Goal: Task Accomplishment & Management: Manage account settings

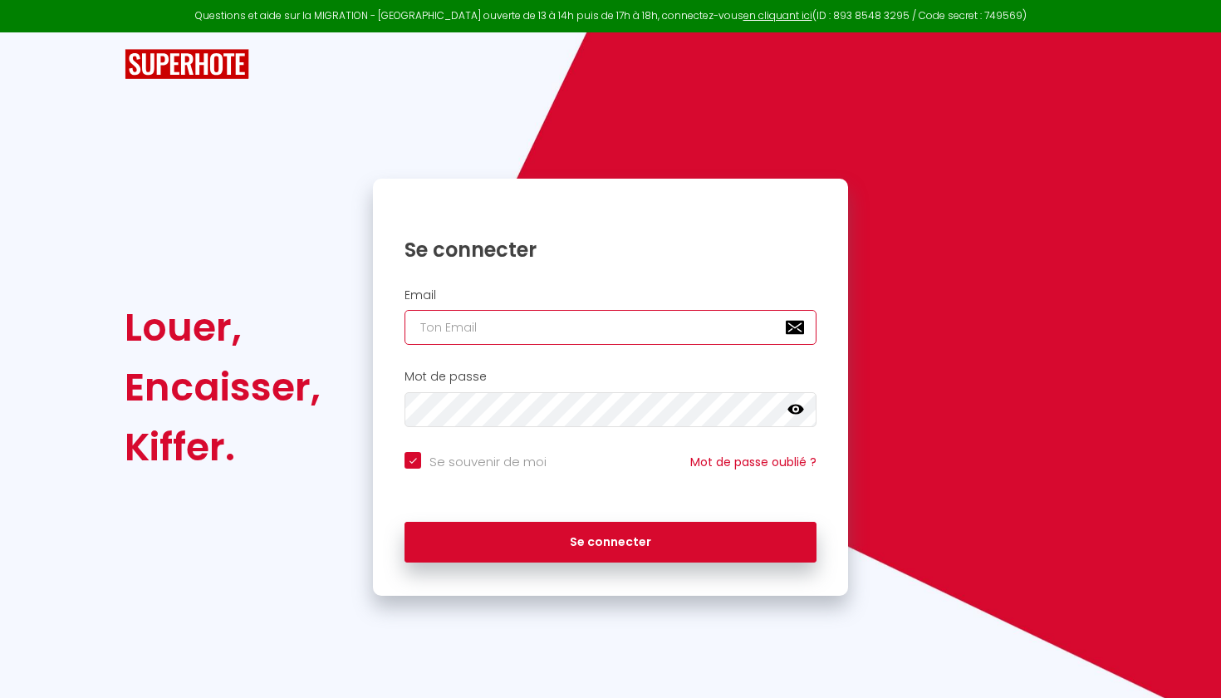
type input "[PERSON_NAME][EMAIL_ADDRESS][DOMAIN_NAME]"
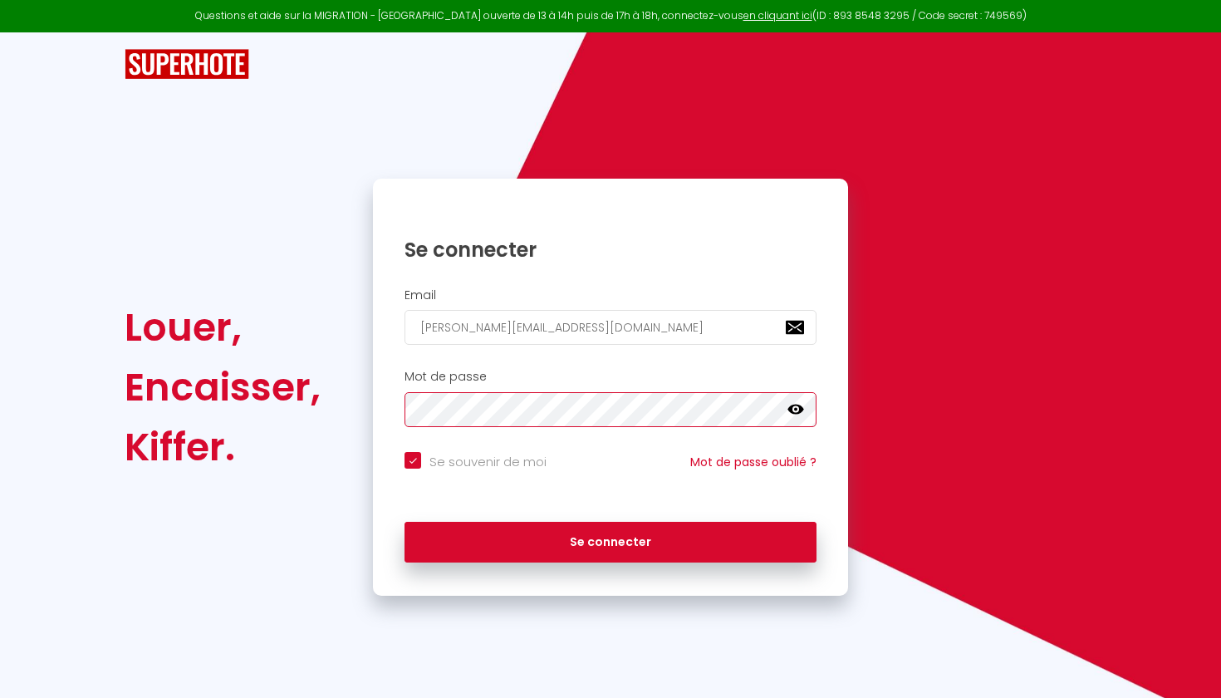
click at [610, 539] on button "Se connecter" at bounding box center [610, 543] width 412 height 42
checkbox input "true"
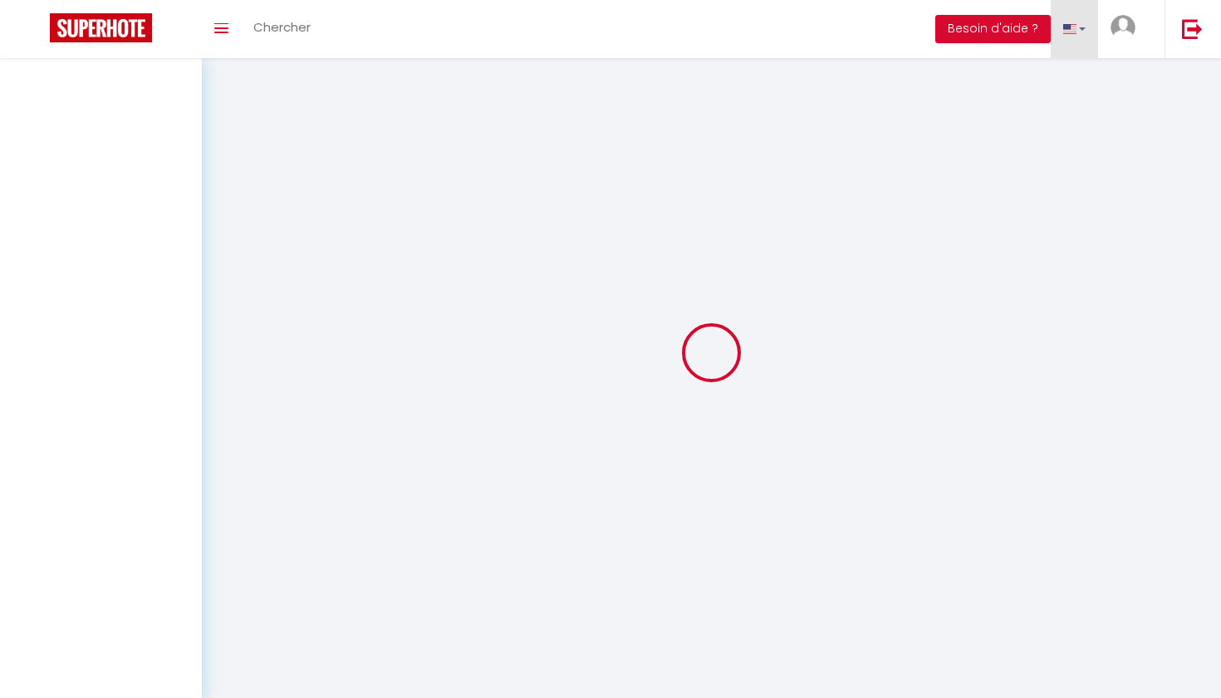
click at [1081, 32] on link at bounding box center [1074, 29] width 48 height 58
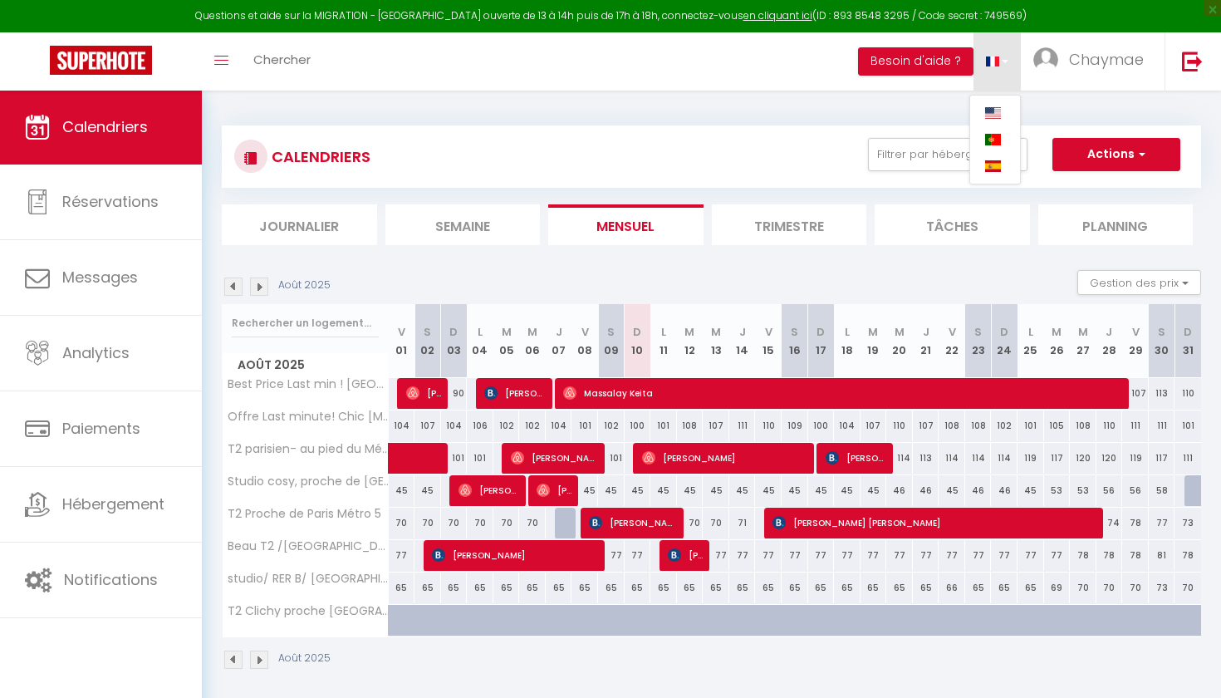
click at [752, 66] on div "Toggle menubar Chercher BUTTON Besoin d'aide ? Chaymae Paramètres Équipe" at bounding box center [664, 61] width 1088 height 58
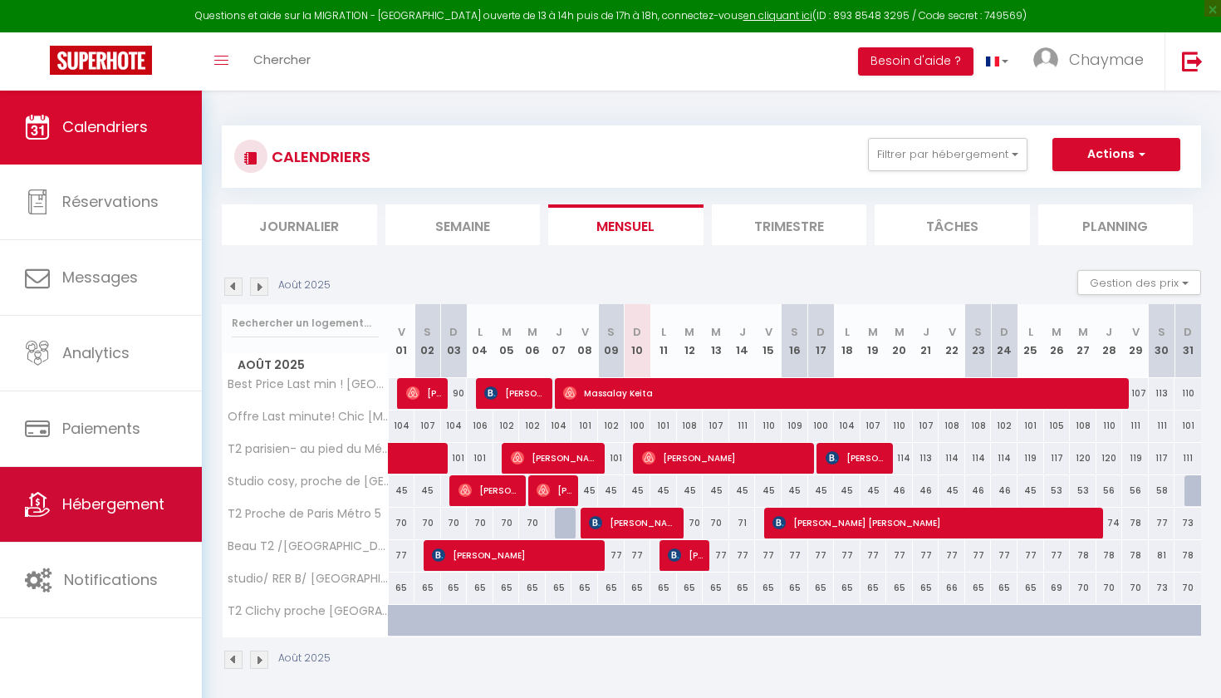
click at [114, 491] on link "Hébergement" at bounding box center [101, 504] width 202 height 75
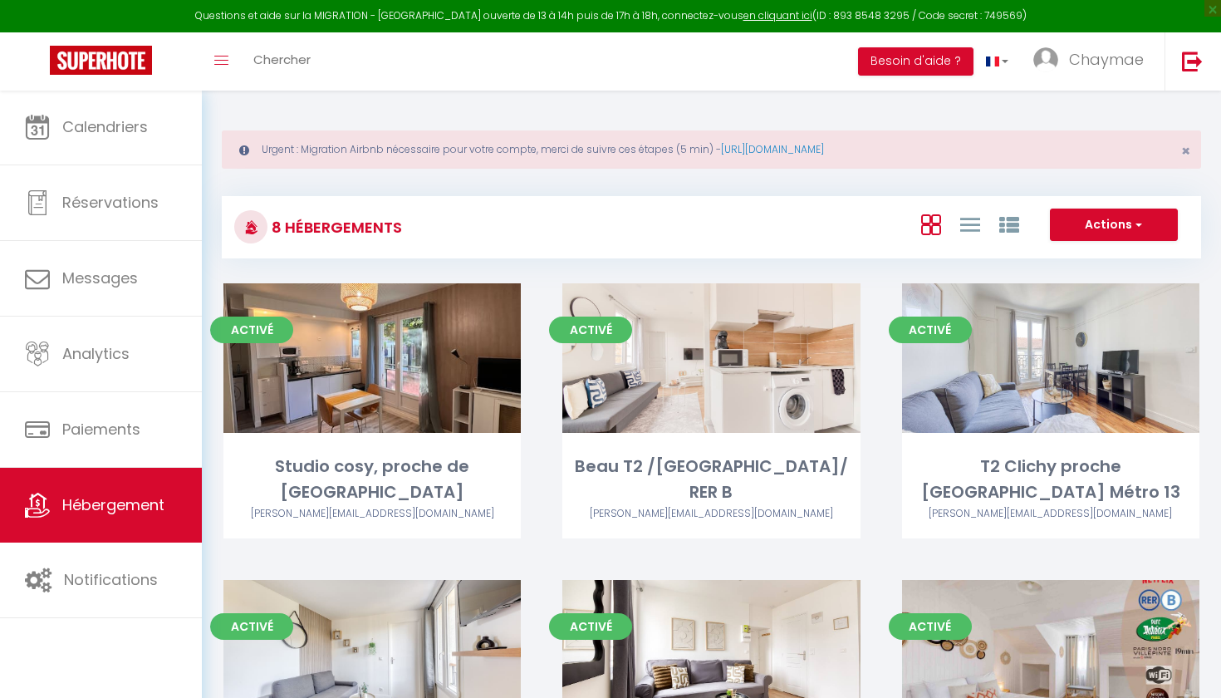
click at [1105, 214] on button "Actions" at bounding box center [1114, 224] width 128 height 33
click at [790, 225] on div "Actions Créer un Hébergement Nouveau groupe" at bounding box center [874, 226] width 651 height 37
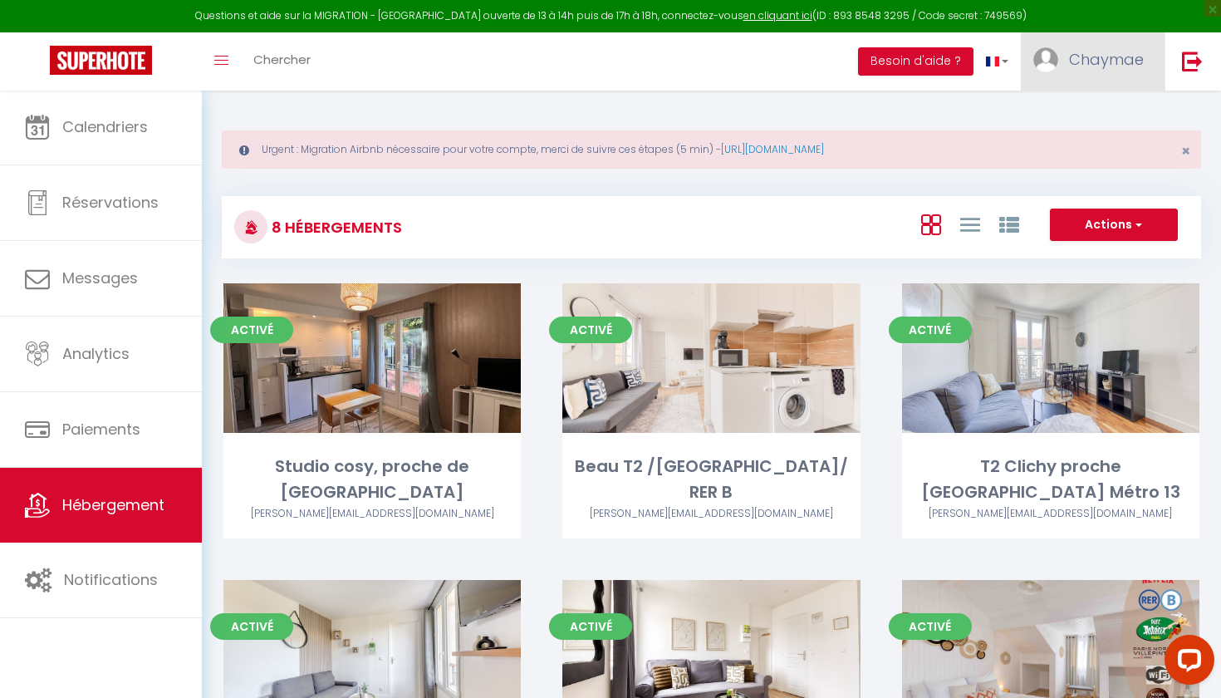
click at [1052, 51] on img at bounding box center [1045, 59] width 25 height 25
click at [1067, 117] on link "Paramètres" at bounding box center [1097, 115] width 123 height 28
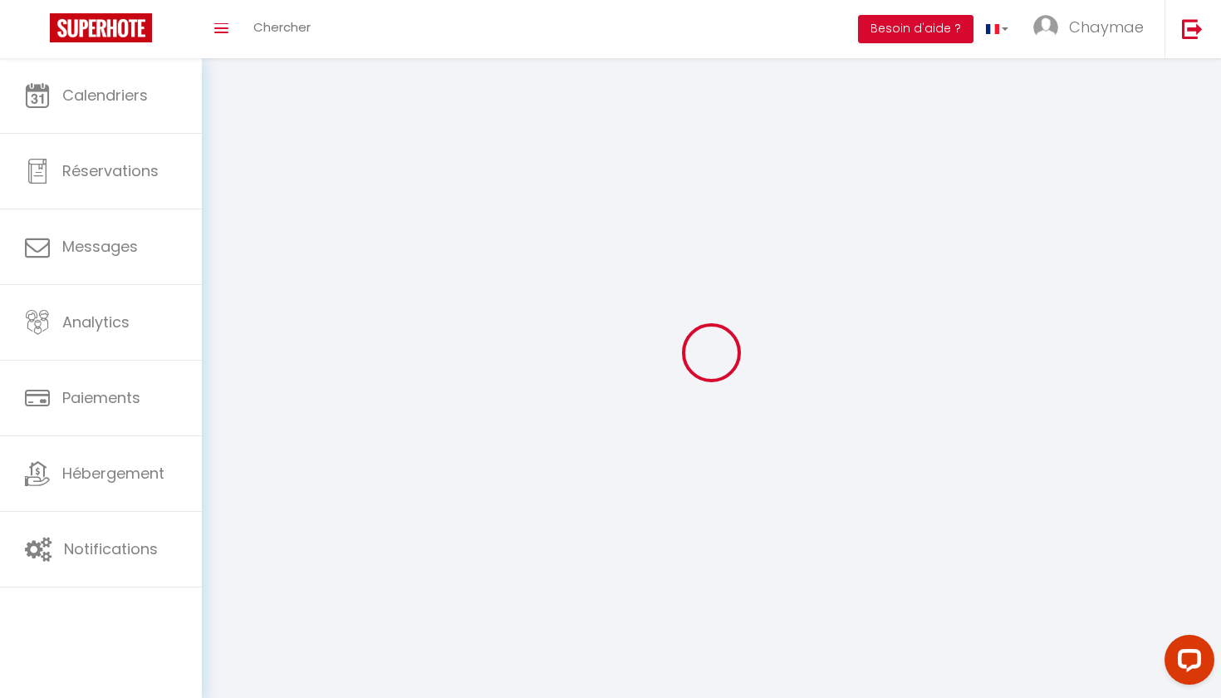
type input "Chaymae"
type input "Lohrer"
type input "0651777863"
type input "2c ile de la papeterie darblay"
type input "91100"
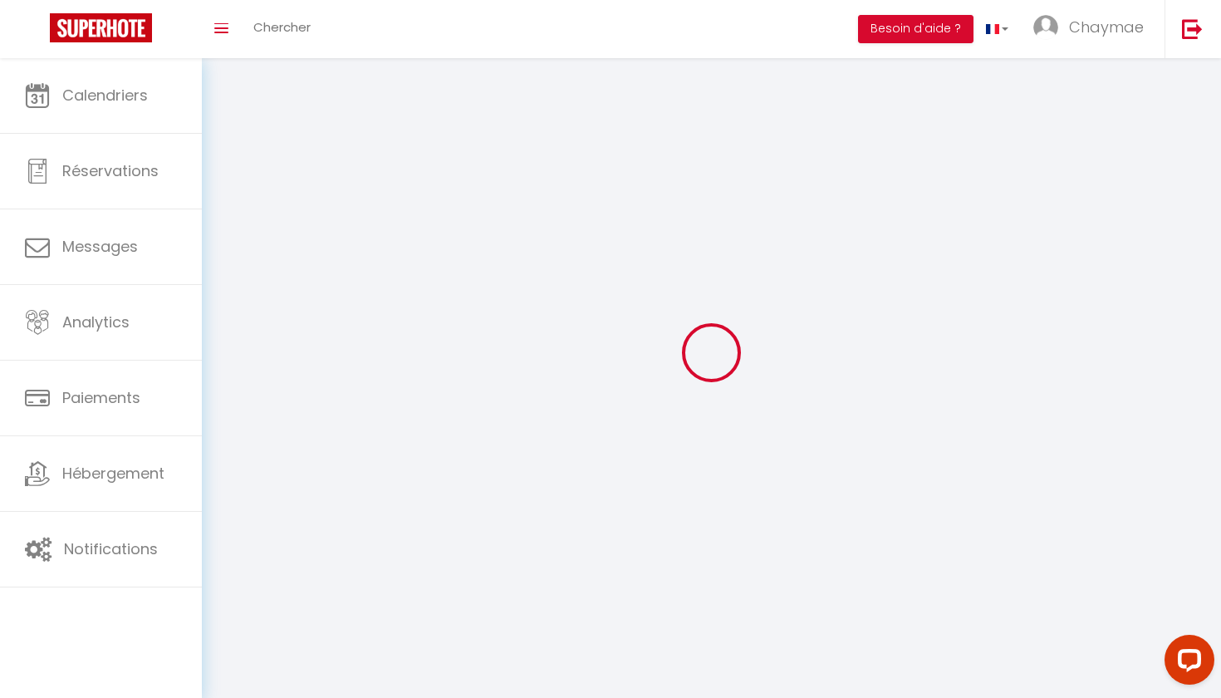
type input "Villabe"
type input "Bn54iDPHvO3J3s1rGakCErhd8"
type input "THPPgDCalLqUvVVQMH2FmWSYO"
select select "1"
select select "28"
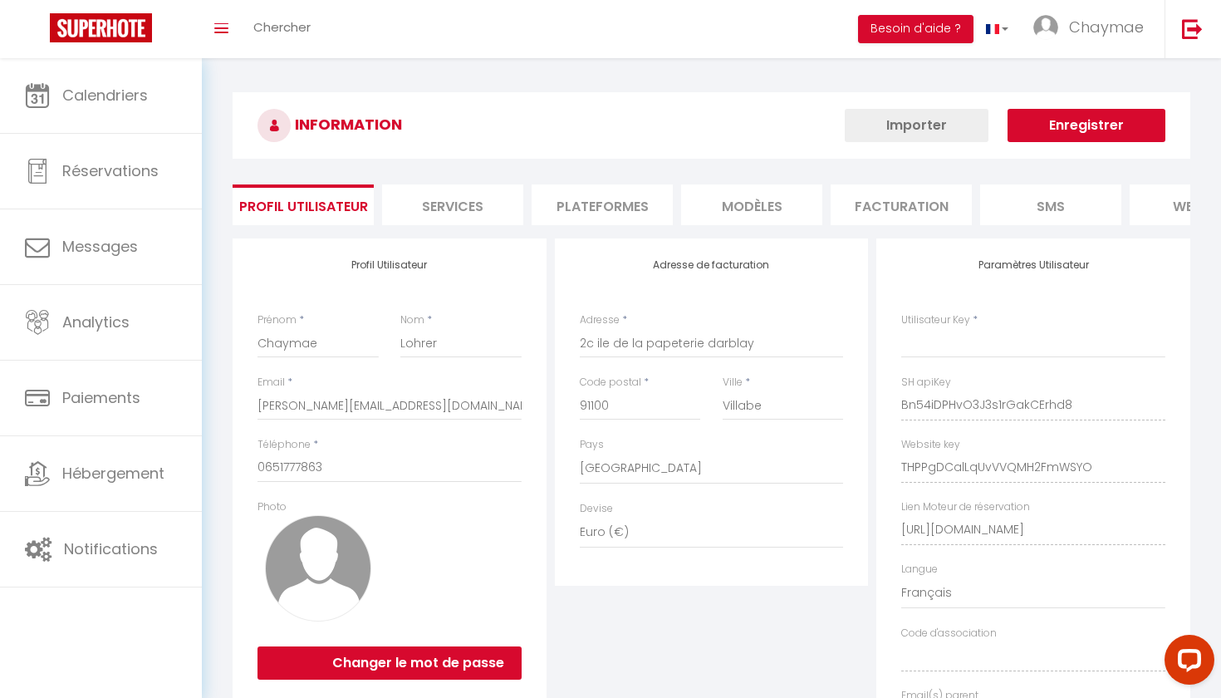
type input "Bn54iDPHvO3J3s1rGakCErhd8"
type input "THPPgDCalLqUvVVQMH2FmWSYO"
type input "[URL][DOMAIN_NAME]"
select select "fr"
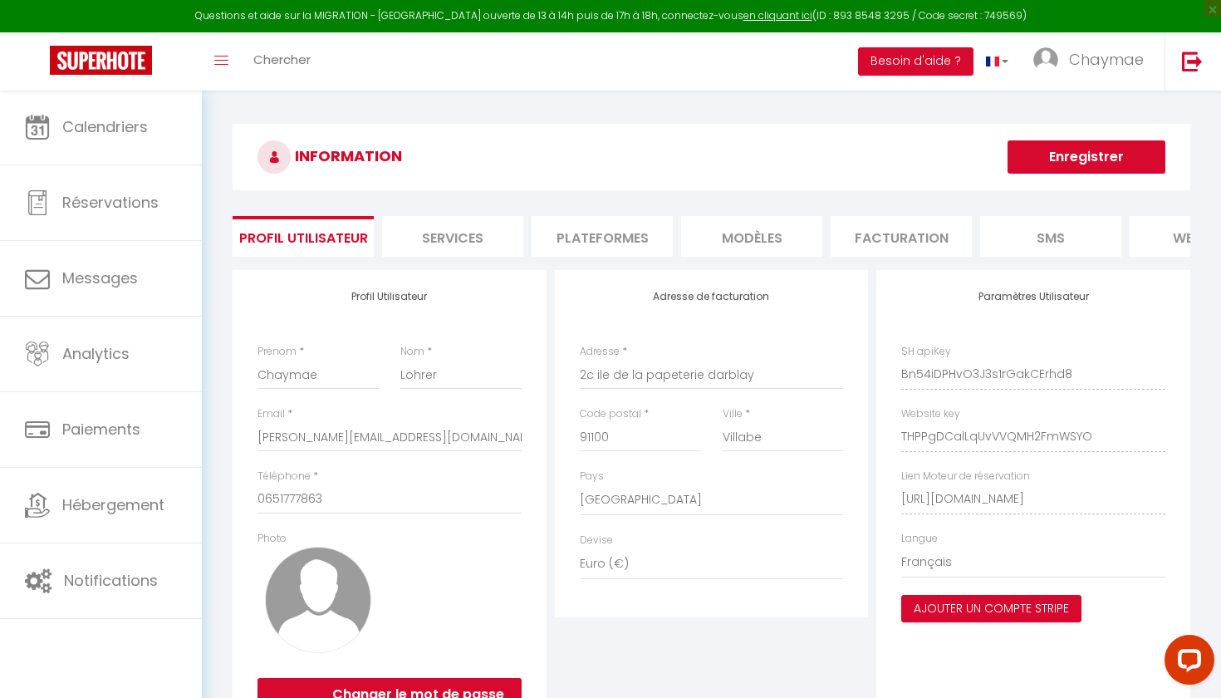
click at [594, 234] on li "Plateformes" at bounding box center [601, 236] width 141 height 41
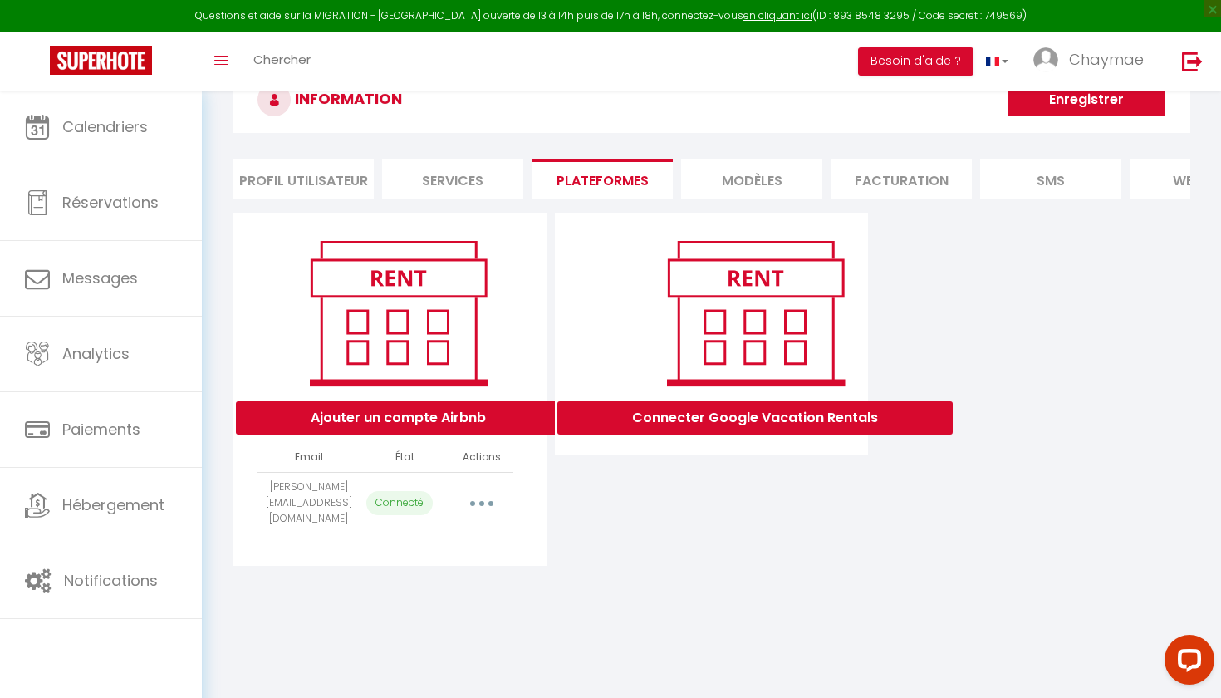
scroll to position [70, 0]
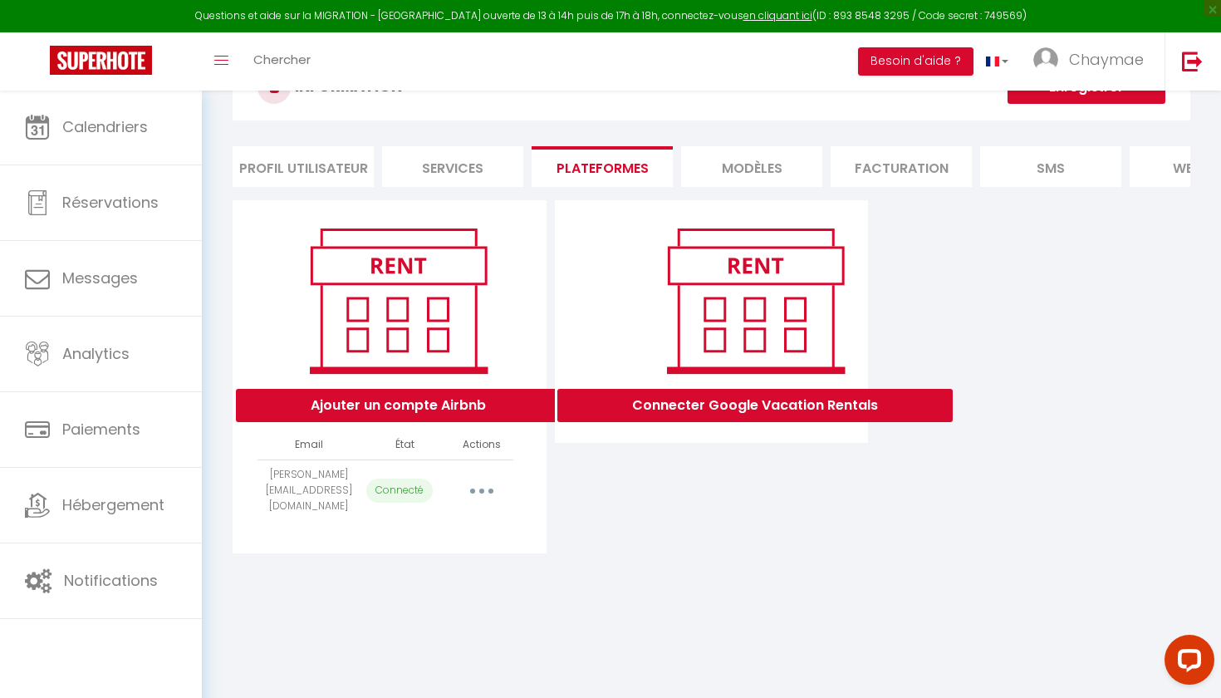
click at [458, 414] on button "Ajouter un compte Airbnb" at bounding box center [398, 405] width 325 height 33
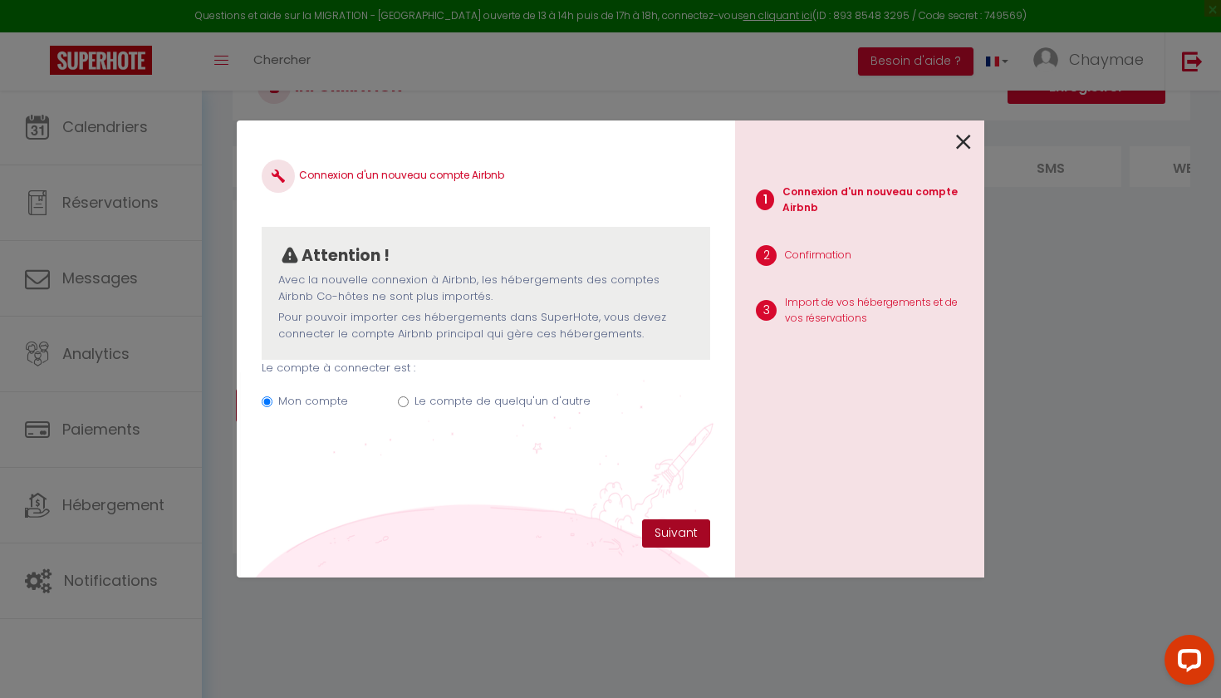
click at [660, 530] on button "Suivant" at bounding box center [676, 533] width 68 height 28
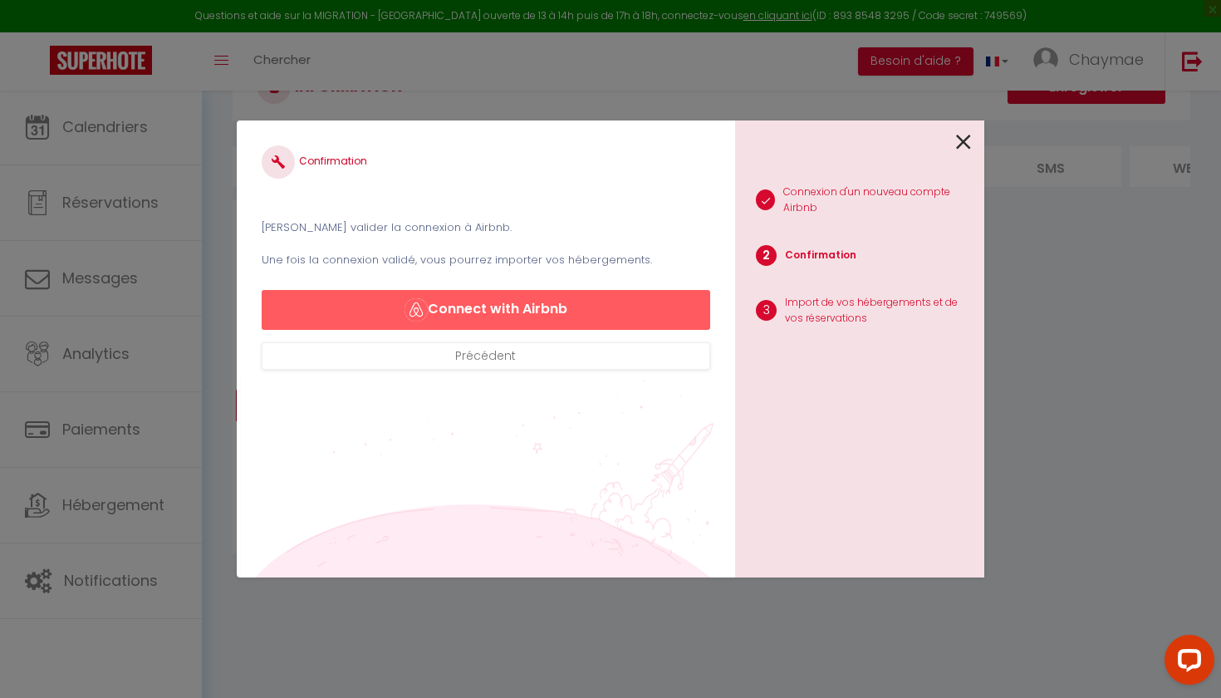
click at [495, 312] on button "Connect with Airbnb" at bounding box center [486, 310] width 448 height 40
click at [517, 311] on button "Connect with Airbnb" at bounding box center [486, 310] width 448 height 40
click at [512, 316] on button "Connect with Airbnb" at bounding box center [486, 310] width 448 height 40
click at [529, 366] on button "Précédent" at bounding box center [486, 356] width 448 height 28
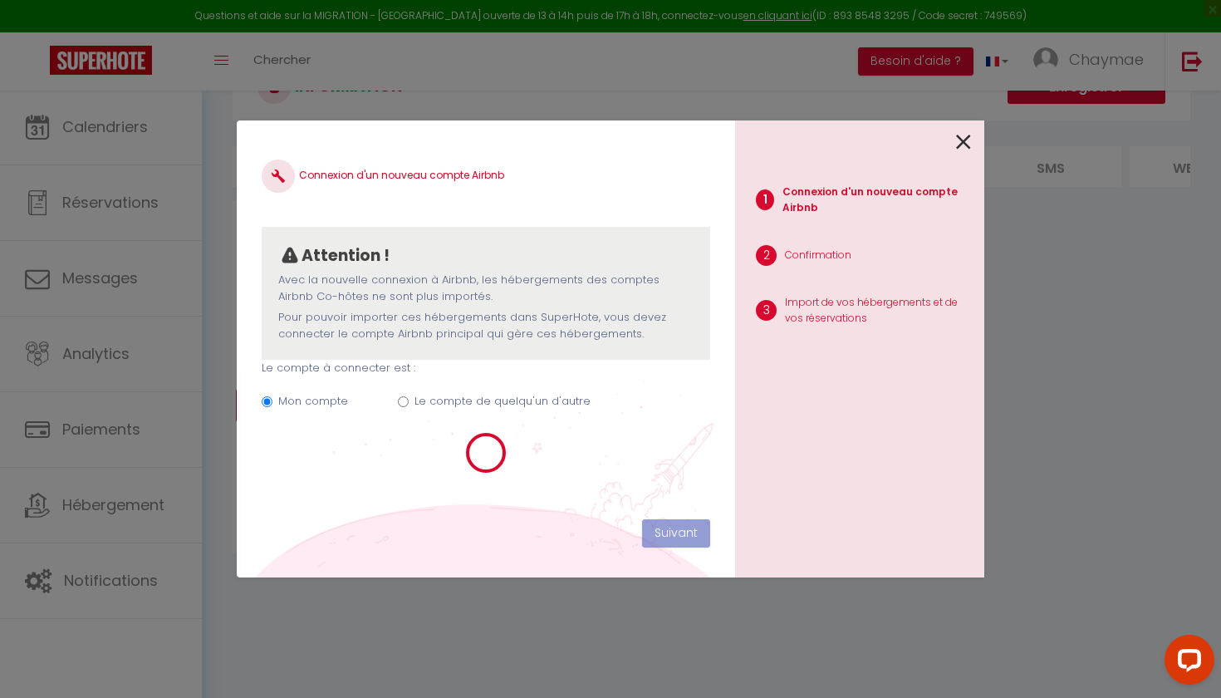
click at [963, 144] on icon at bounding box center [963, 142] width 15 height 25
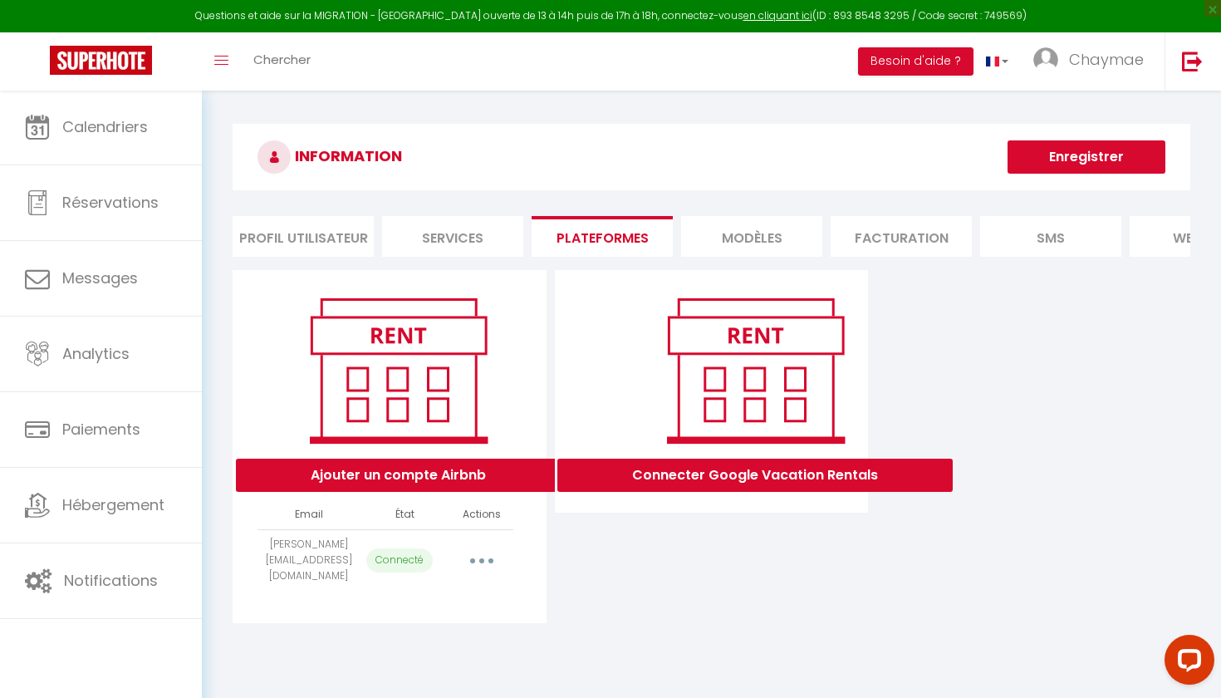
scroll to position [0, 0]
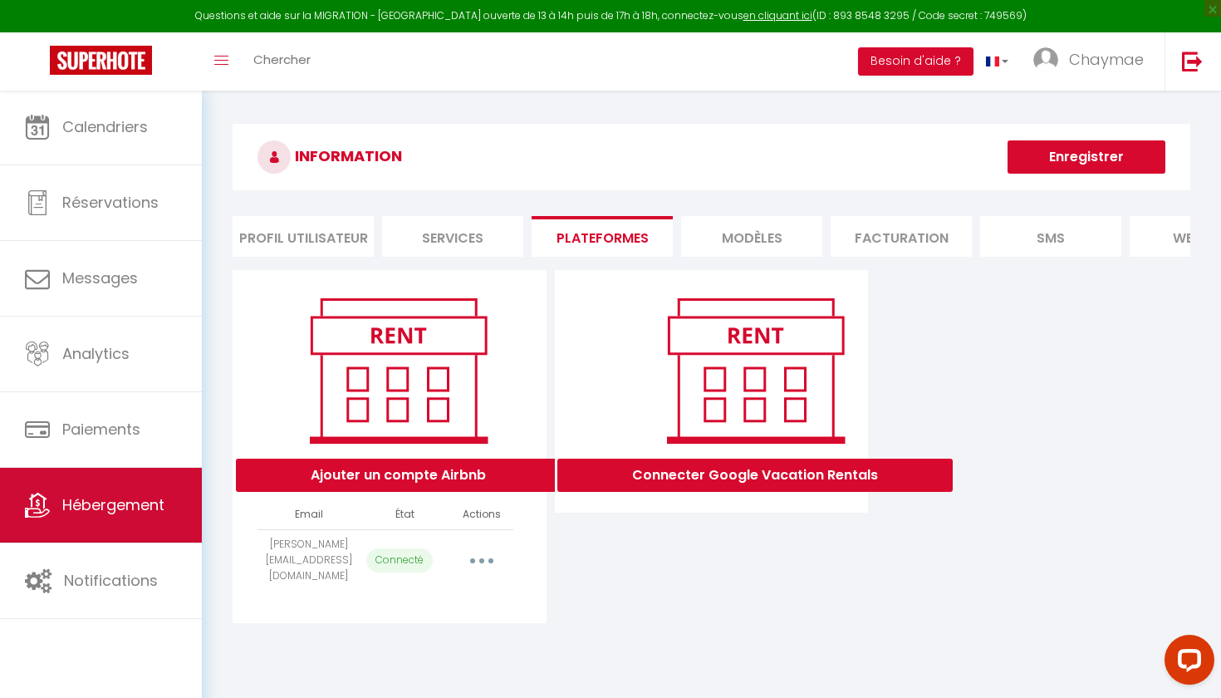
click at [101, 530] on link "Hébergement" at bounding box center [101, 505] width 202 height 75
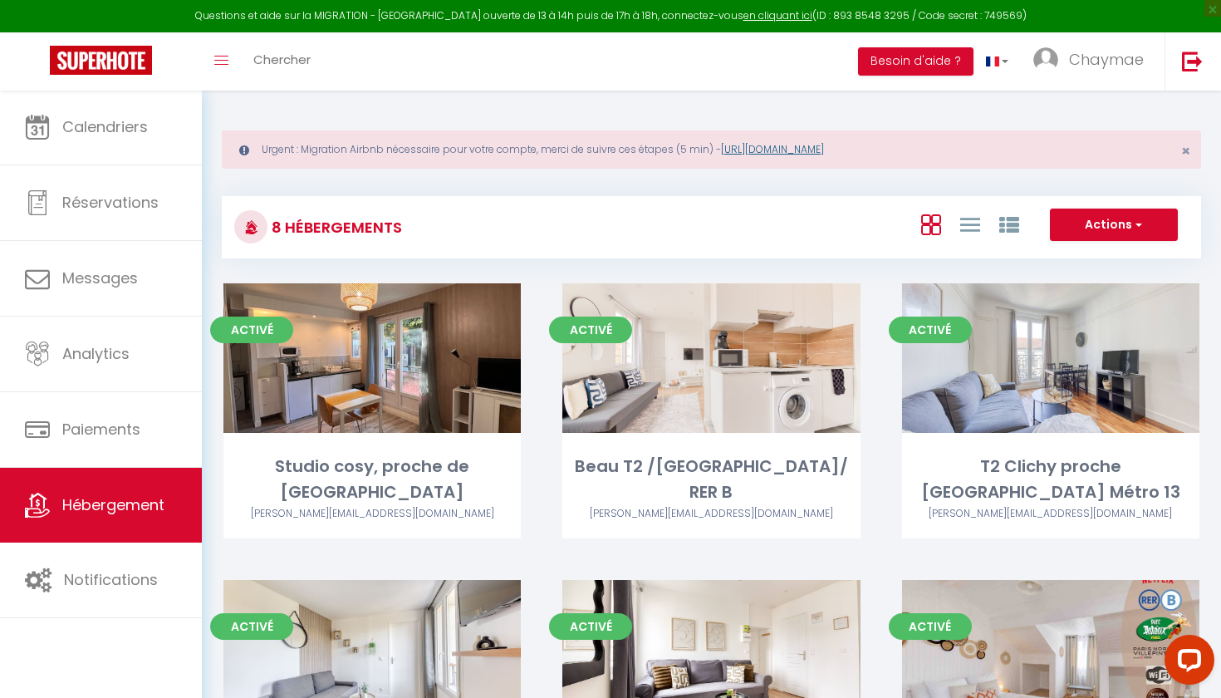
click at [824, 153] on link "[URL][DOMAIN_NAME]" at bounding box center [772, 149] width 103 height 14
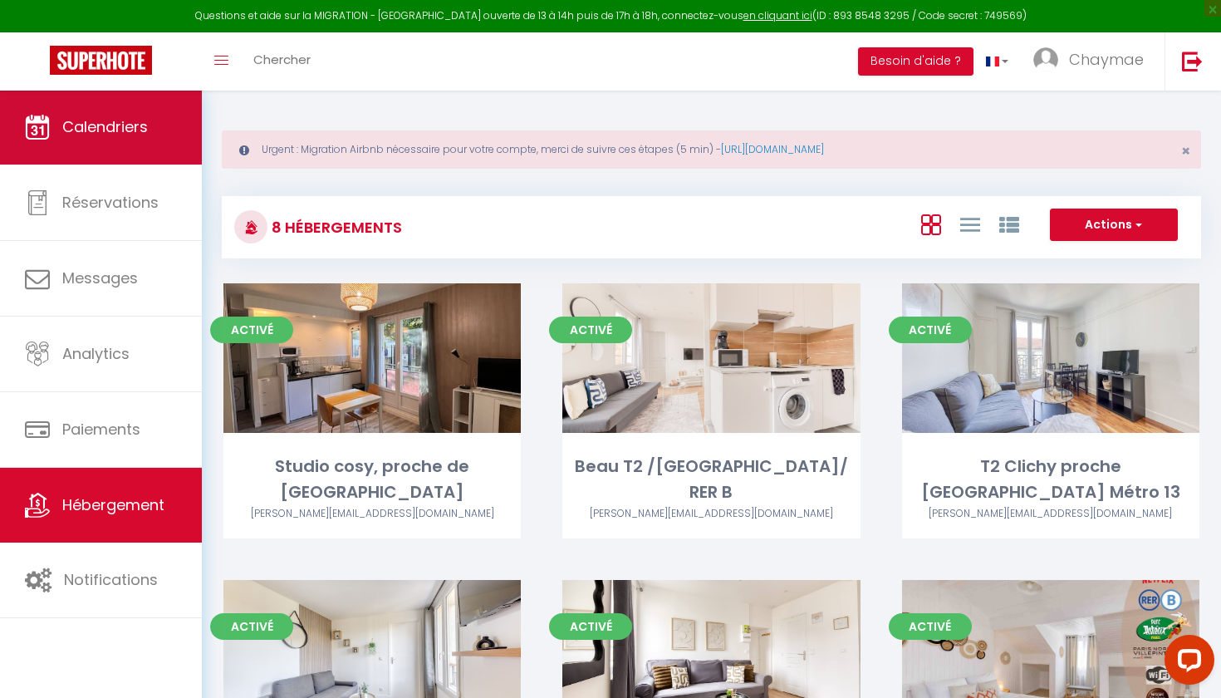
click at [88, 148] on link "Calendriers" at bounding box center [101, 127] width 202 height 75
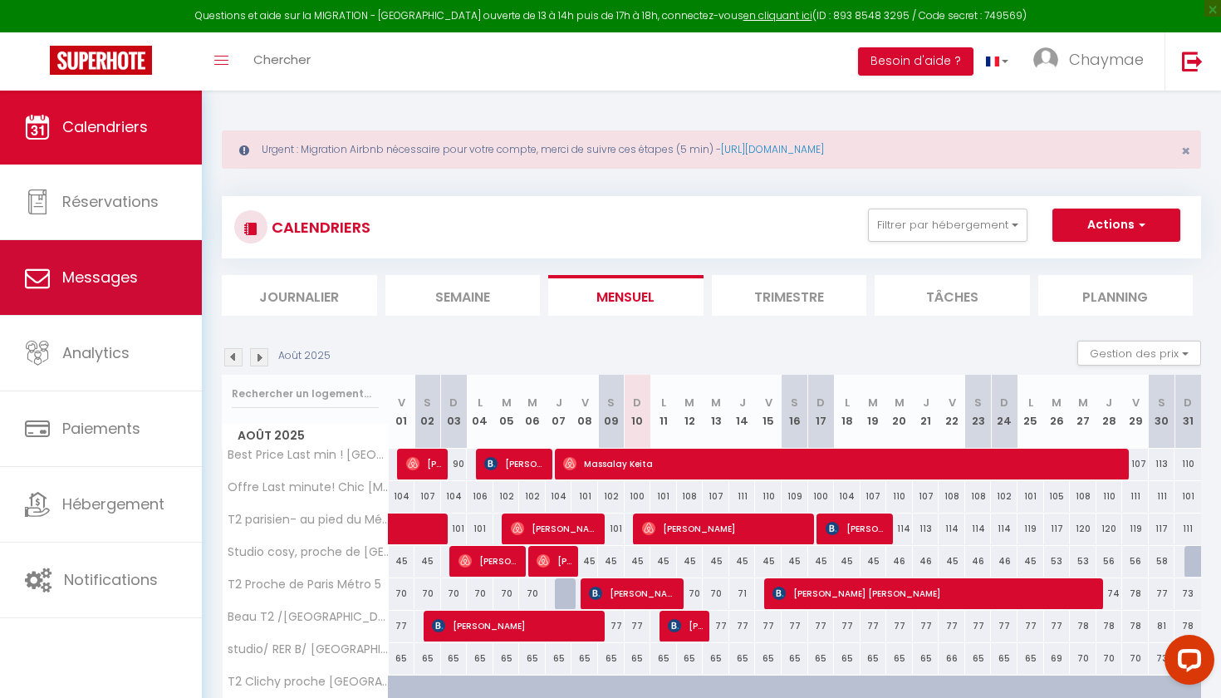
click at [115, 272] on span "Messages" at bounding box center [100, 277] width 76 height 21
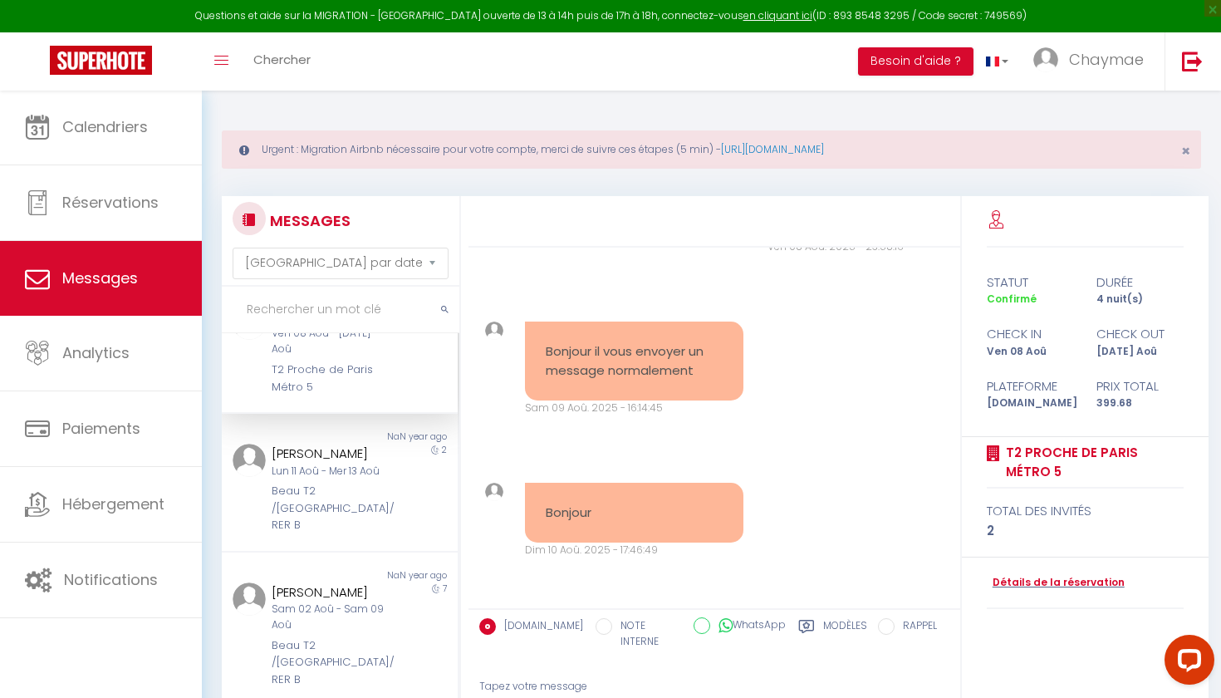
scroll to position [58, 0]
click at [326, 473] on div "[PERSON_NAME] Lun 11 Aoû - Mer 13 Aoû Beau T2 /[GEOGRAPHIC_DATA]/ RER B" at bounding box center [330, 487] width 138 height 91
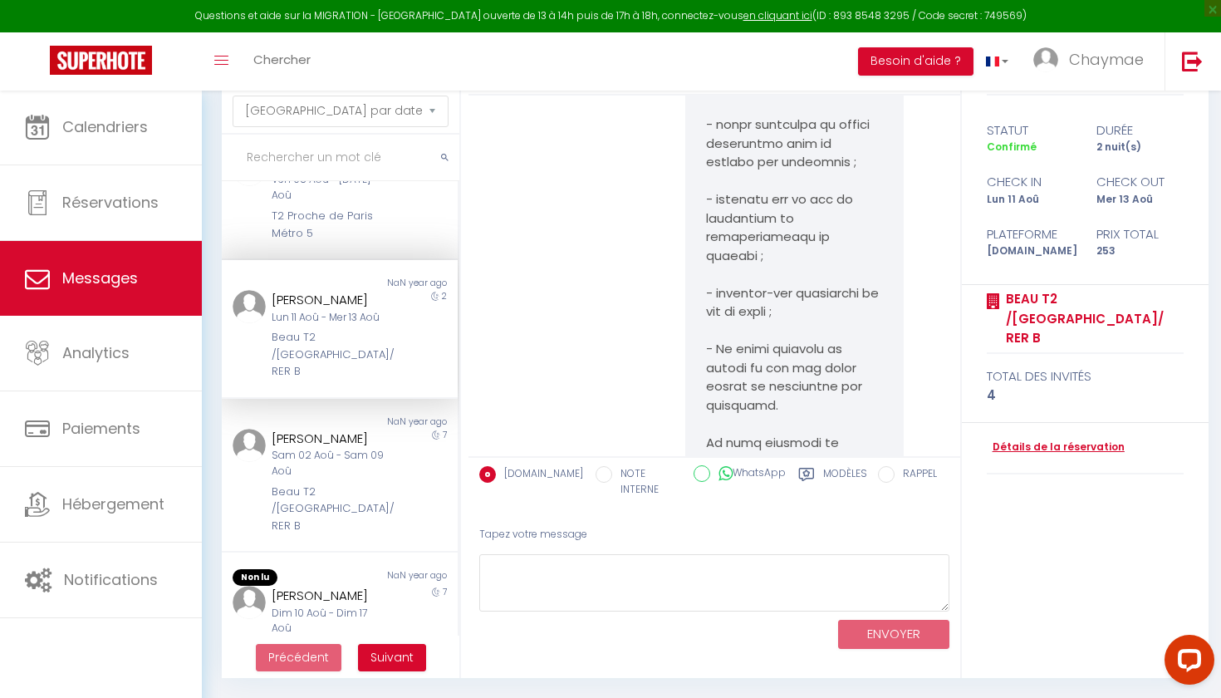
scroll to position [151, 0]
click at [1059, 440] on link "Détails de la réservation" at bounding box center [1056, 448] width 138 height 16
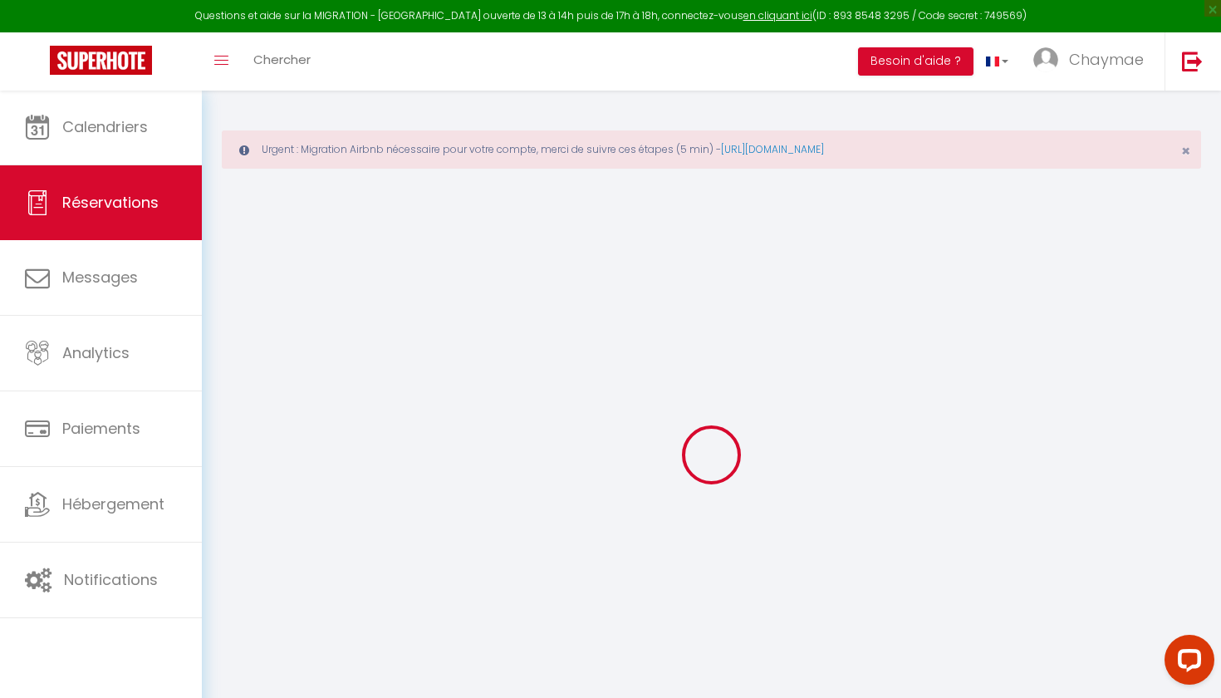
select select
checkbox input "false"
select select
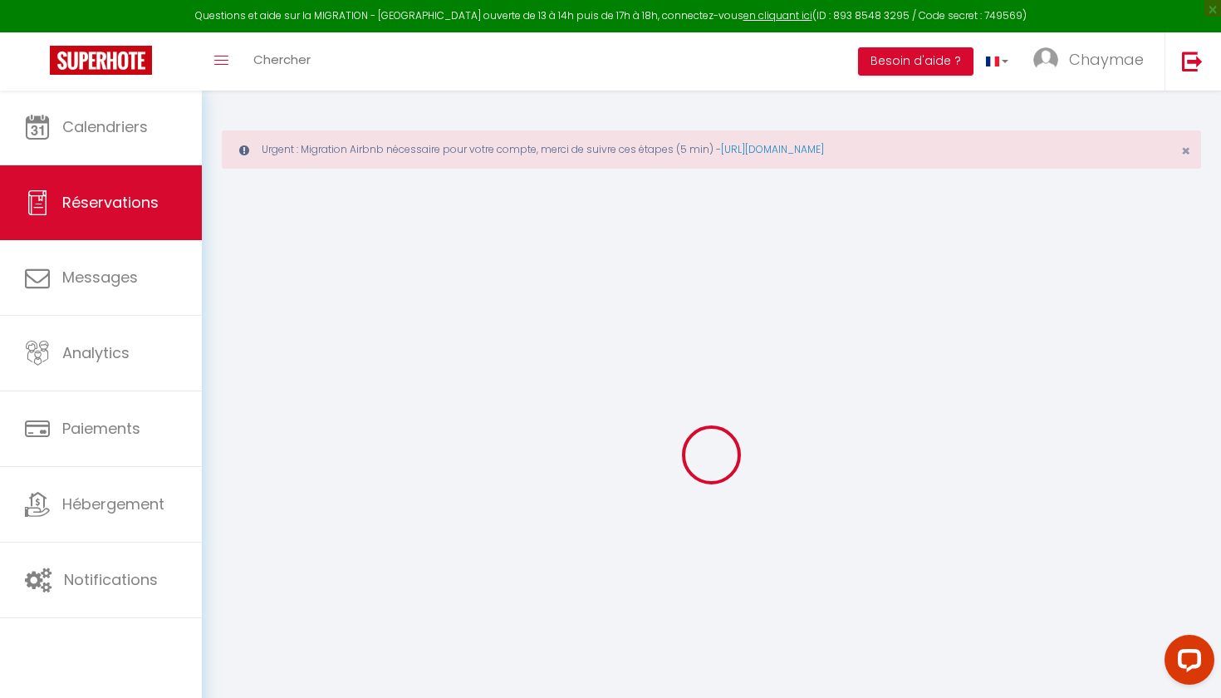
checkbox input "false"
type textarea "** THIS RESERVATION HAS BEEN PRE-PAID ** BOOKING NOTE : Payment charge is EUR 3…"
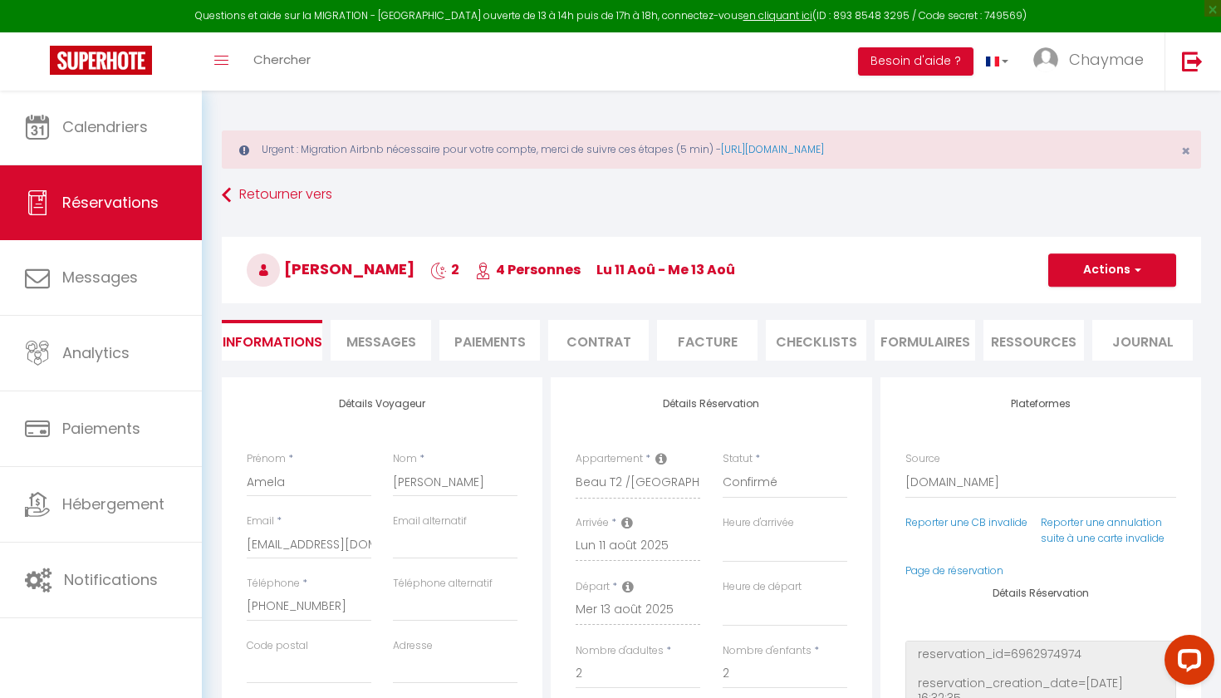
type input "65"
type input "24.2"
select select
checkbox input "false"
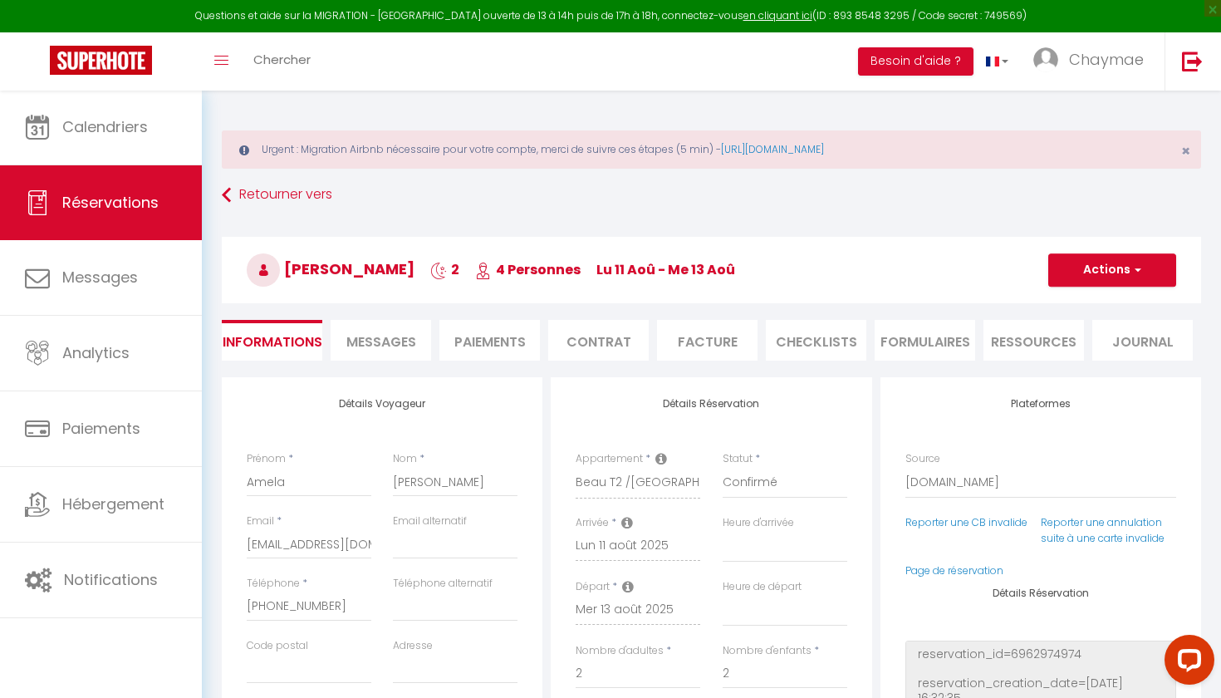
select select
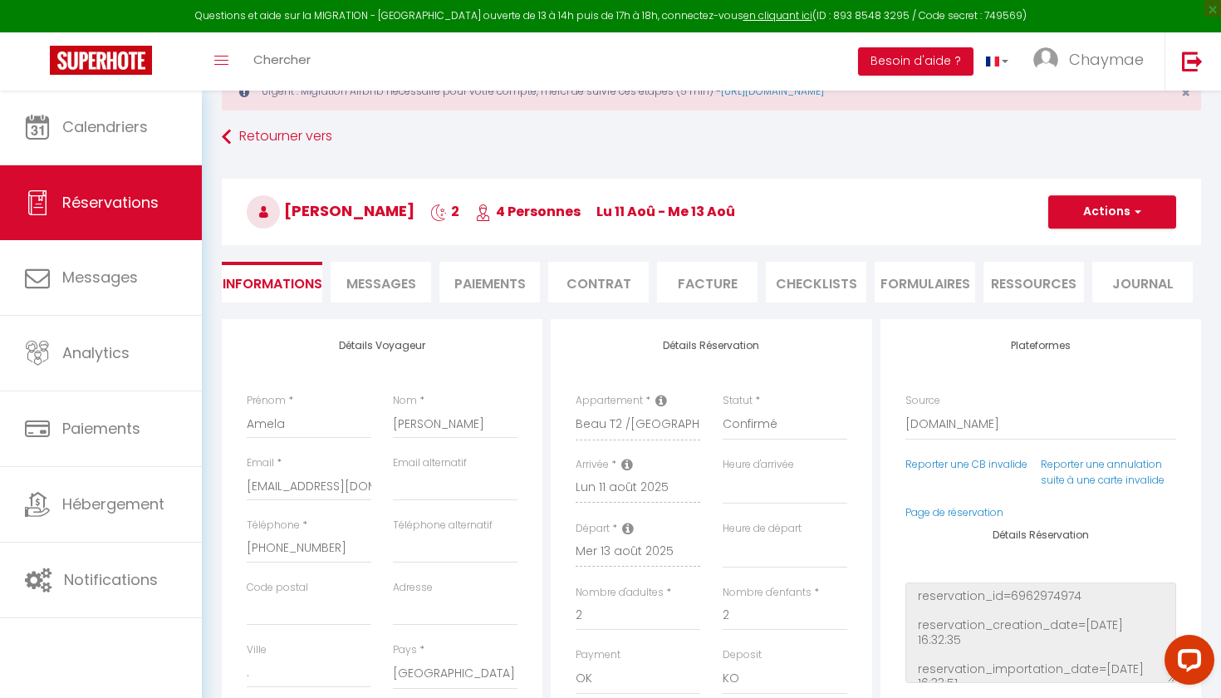
scroll to position [66, 0]
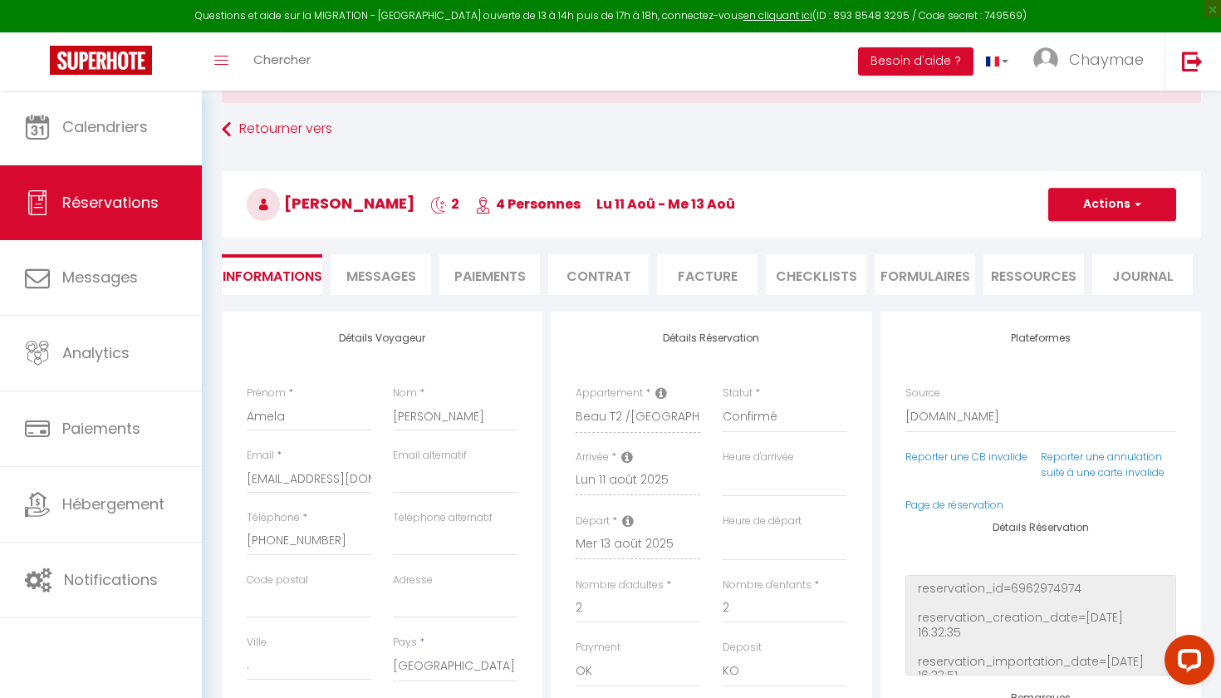
click at [472, 267] on li "Paiements" at bounding box center [489, 274] width 100 height 41
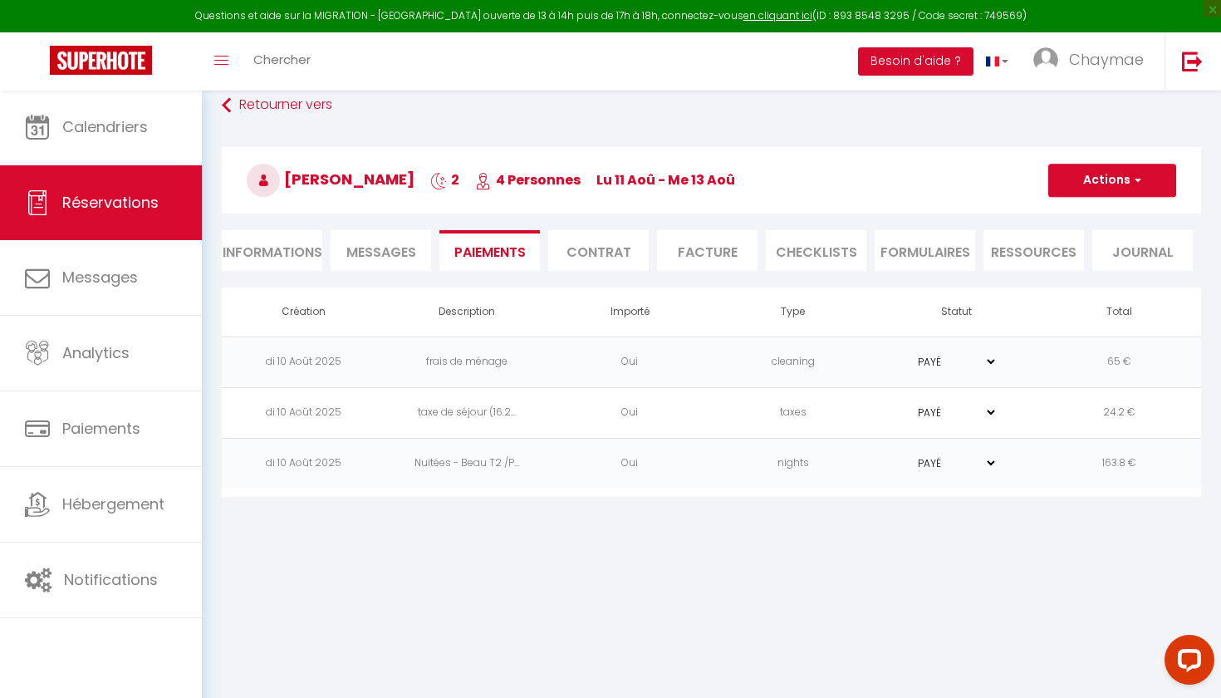
scroll to position [90, 0]
click at [1119, 197] on h3 "[PERSON_NAME] 2 4 Personnes lu 11 Aoû - me 13 [PERSON_NAME]" at bounding box center [711, 180] width 979 height 66
click at [1119, 183] on button "Actions" at bounding box center [1112, 180] width 128 height 33
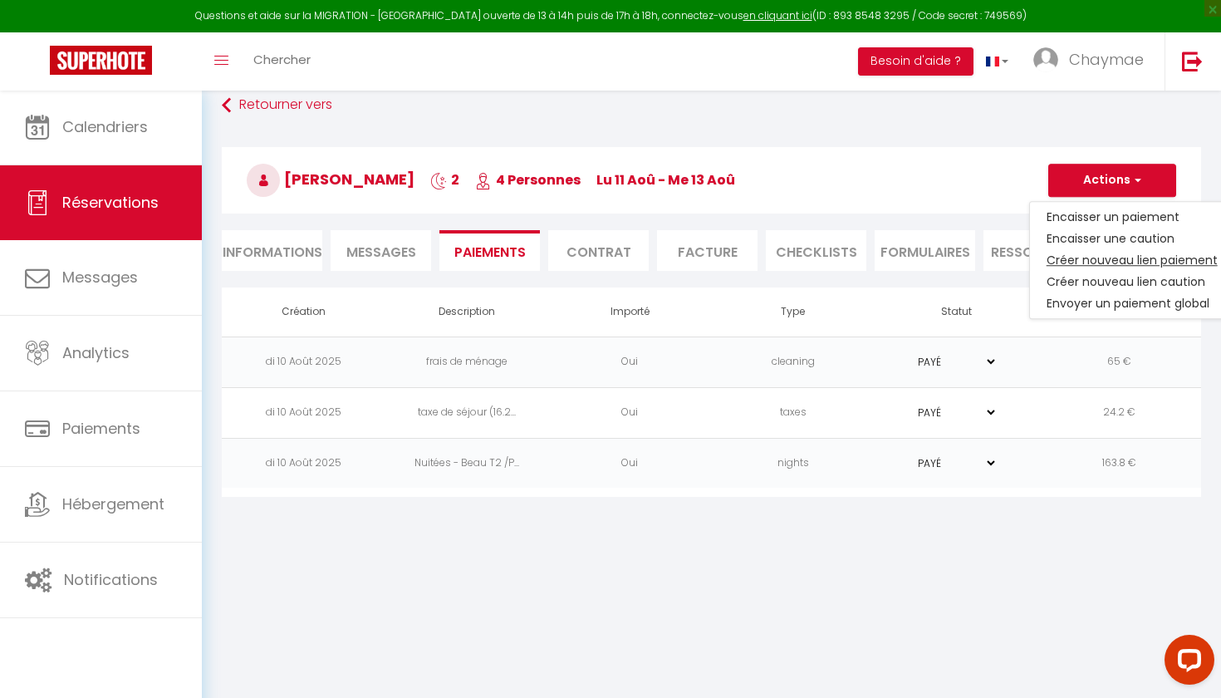
click at [1105, 257] on link "Créer nouveau lien paiement" at bounding box center [1132, 260] width 204 height 22
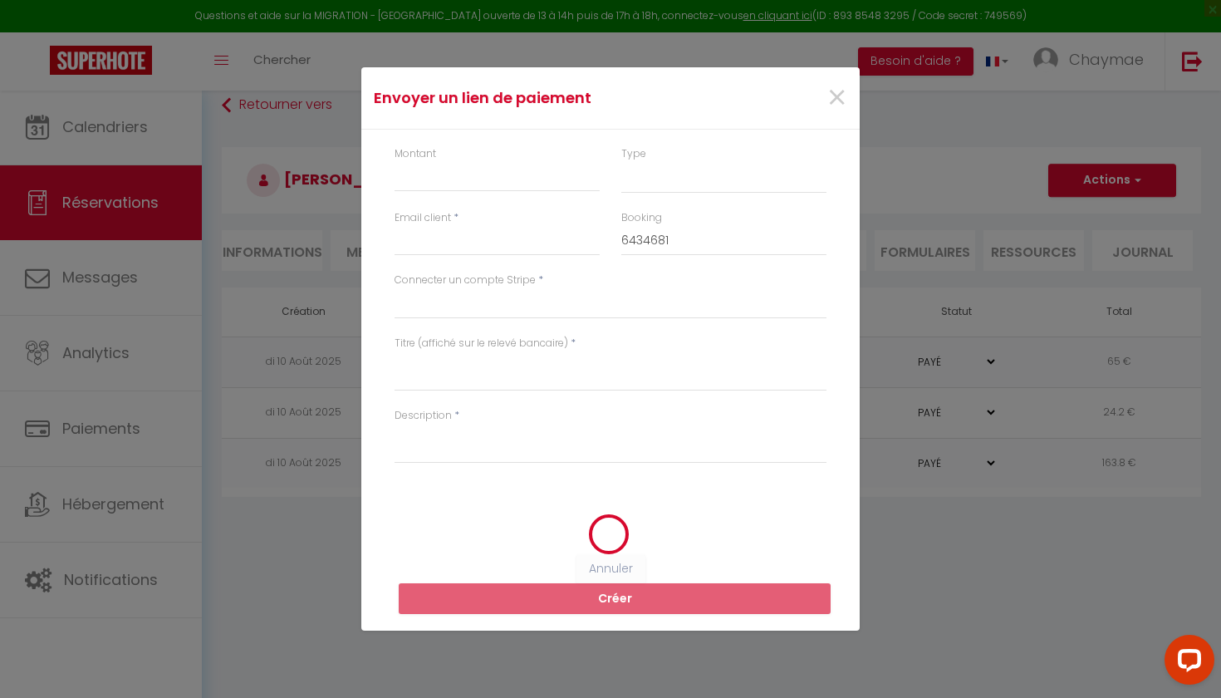
select select "nights"
type input "[EMAIL_ADDRESS][DOMAIN_NAME]"
select select "11607"
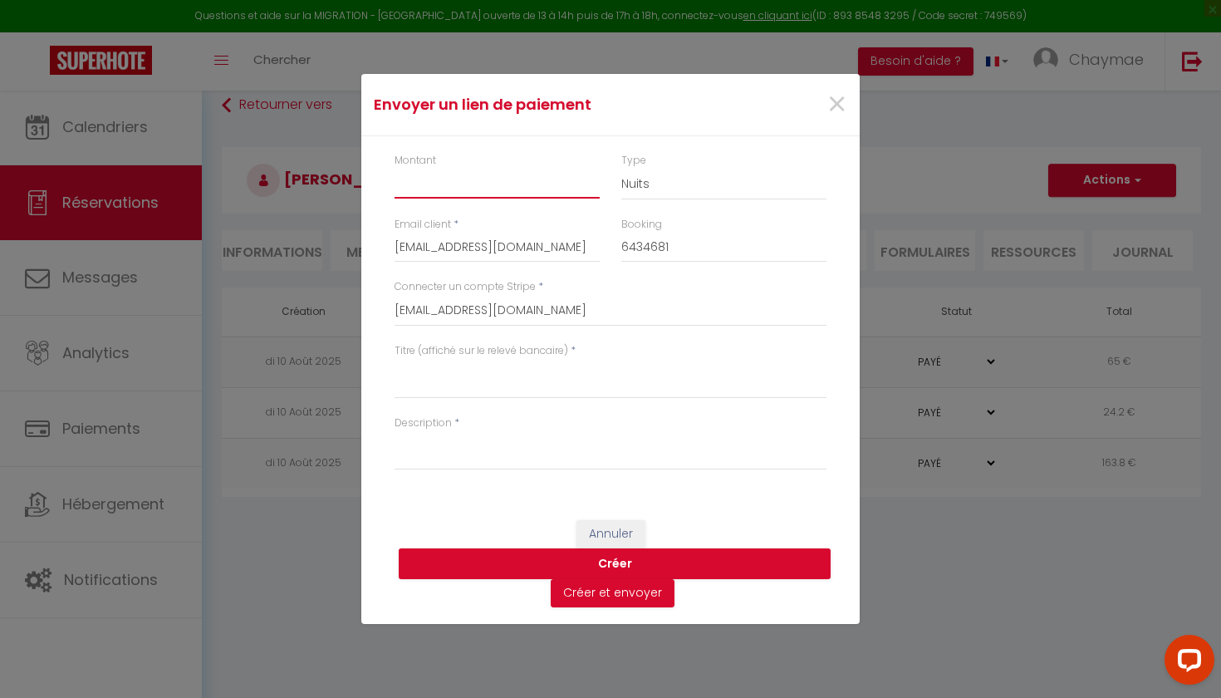
click at [463, 193] on input "Montant" at bounding box center [496, 184] width 205 height 30
click at [831, 115] on span "×" at bounding box center [836, 105] width 21 height 50
